Goal: Navigation & Orientation: Find specific page/section

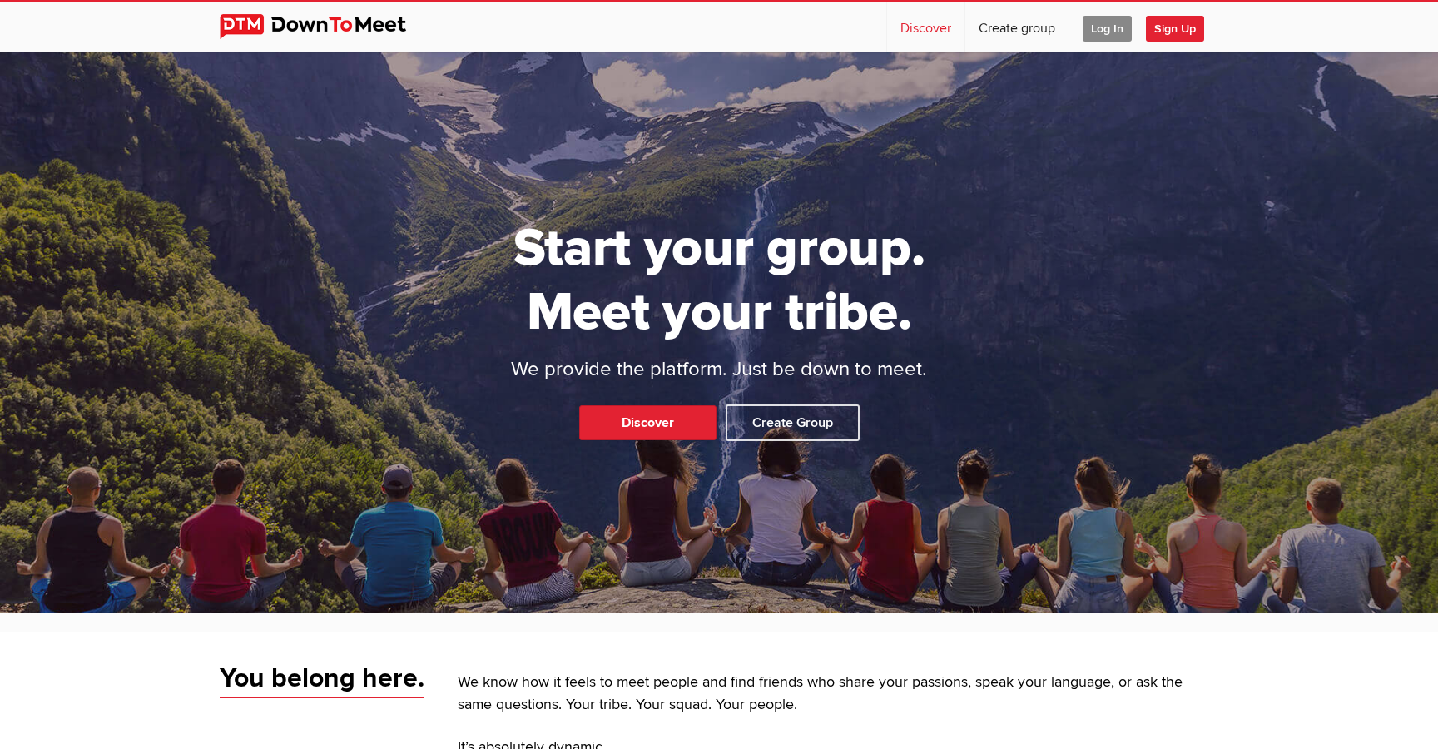
click at [916, 33] on link "Discover" at bounding box center [925, 27] width 77 height 50
select select "null"
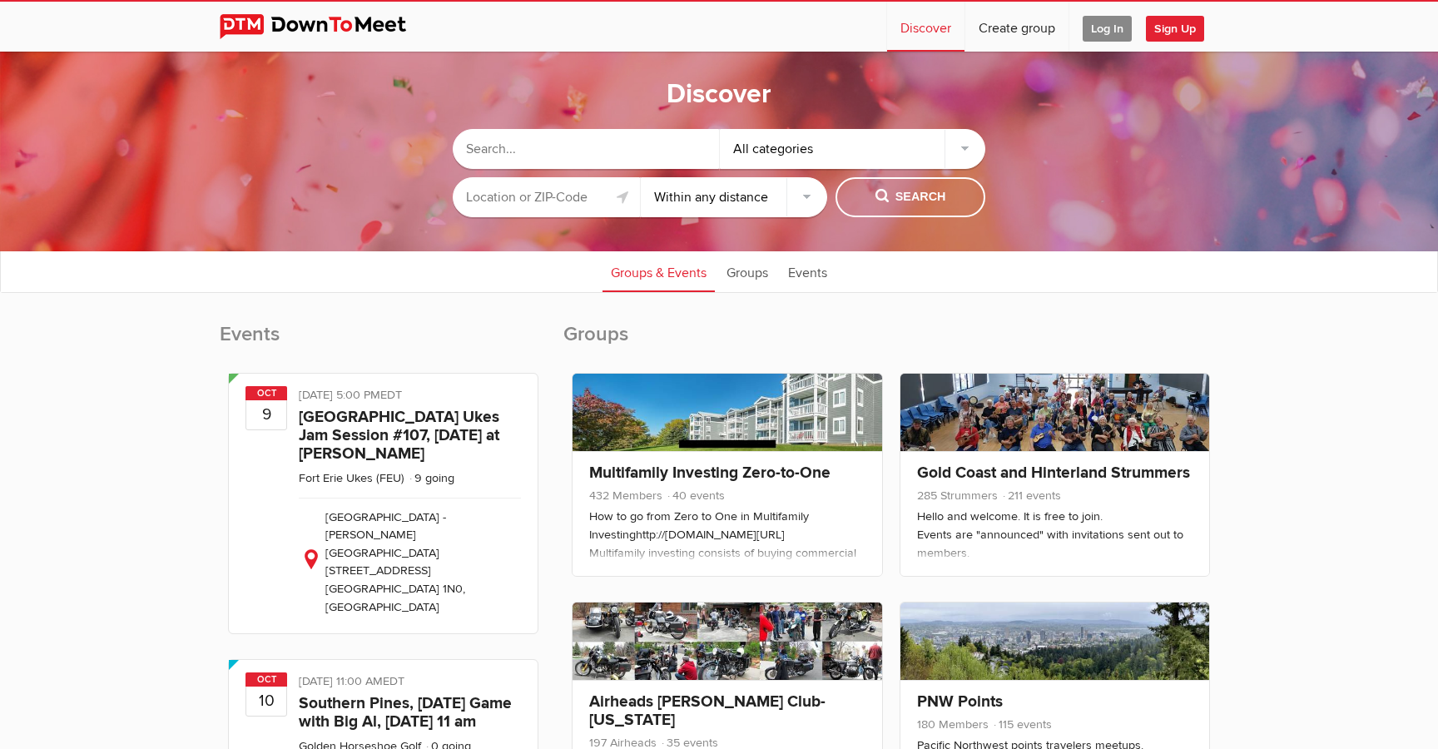
click at [551, 149] on input "text" at bounding box center [586, 149] width 266 height 40
click at [548, 207] on input "text" at bounding box center [546, 197] width 187 height 40
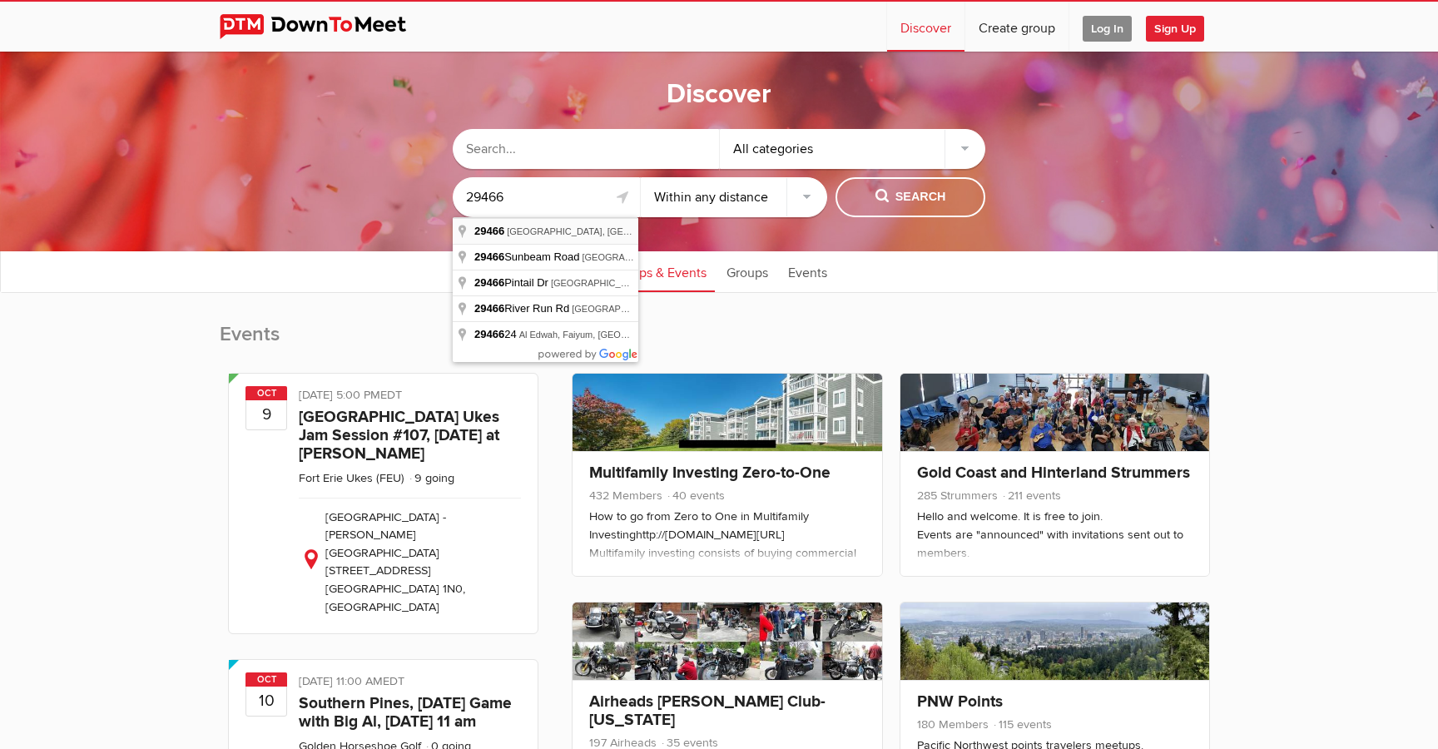
type input "[GEOGRAPHIC_DATA], [GEOGRAPHIC_DATA]"
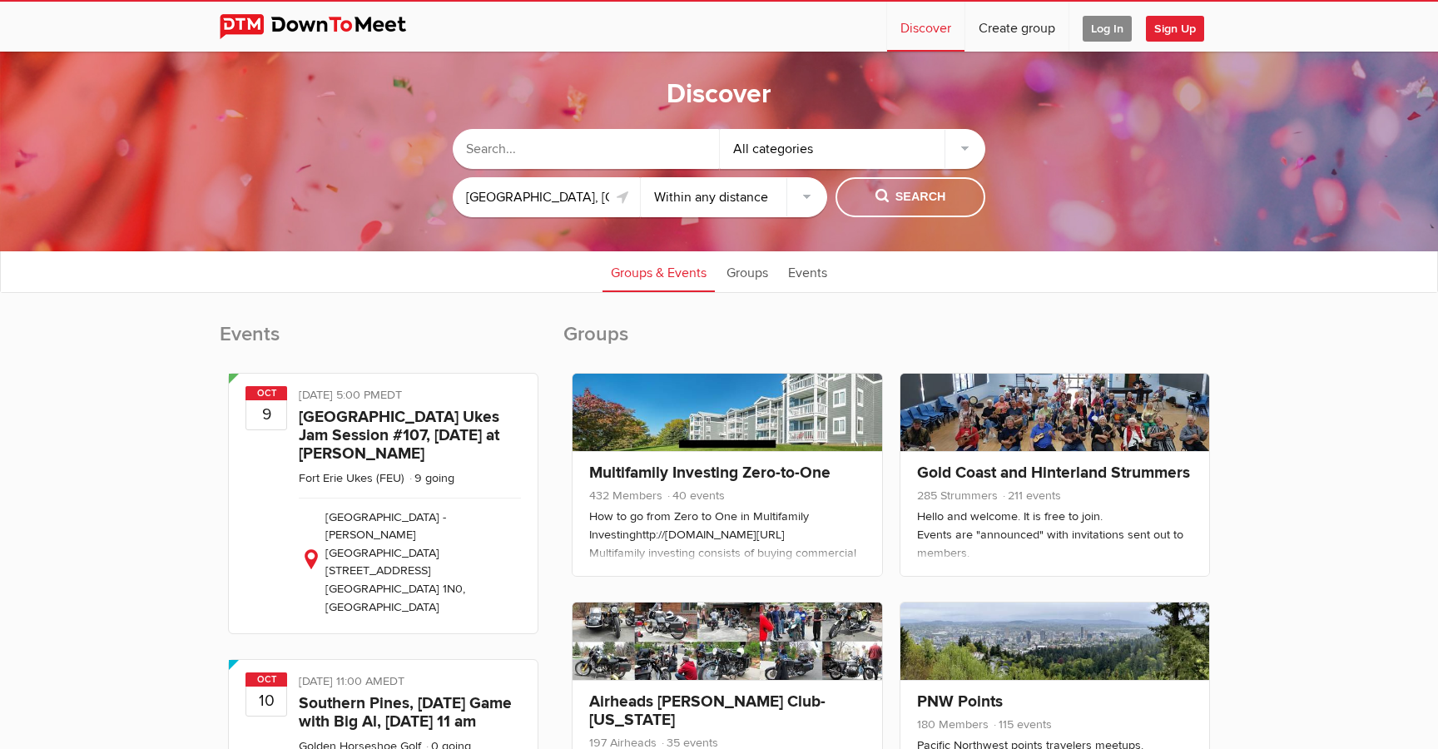
click at [802, 196] on select "Within 10 miles Within 25 miles Within 50 miles Within 100 miles Within any dis…" at bounding box center [734, 197] width 187 height 40
select select "10"
click at [641, 177] on select "Within 10 miles Within 25 miles Within 50 miles Within 100 miles Within any dis…" at bounding box center [734, 197] width 187 height 40
click at [921, 191] on span "Search" at bounding box center [911, 197] width 71 height 18
